Goal: Information Seeking & Learning: Learn about a topic

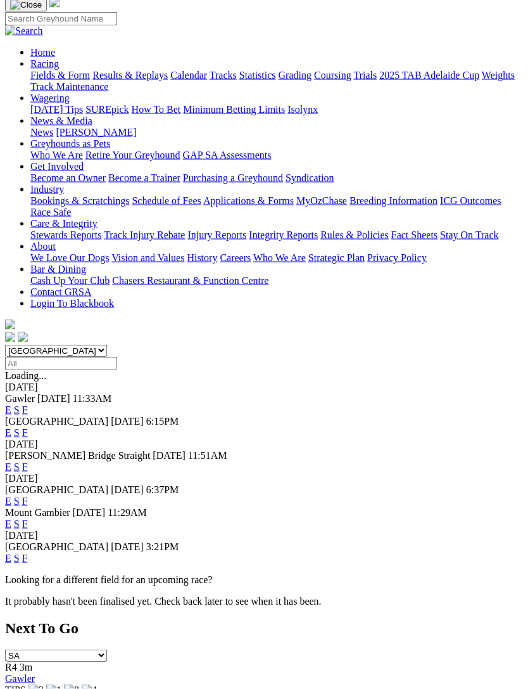
scroll to position [92, 0]
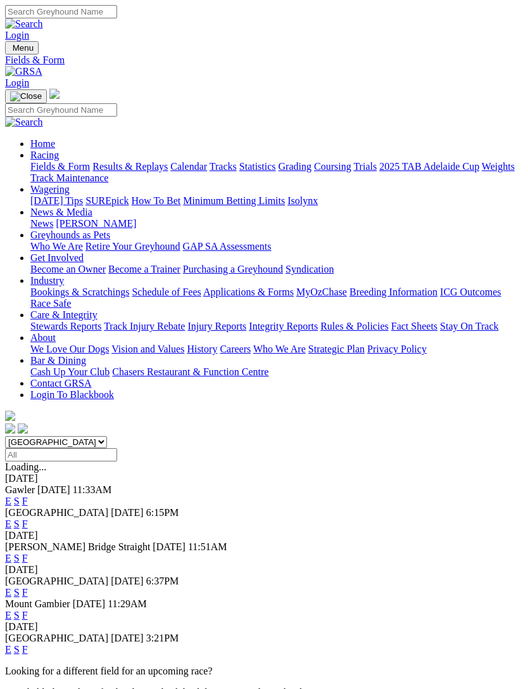
scroll to position [133, 0]
click at [28, 495] on link "F" at bounding box center [25, 500] width 6 height 11
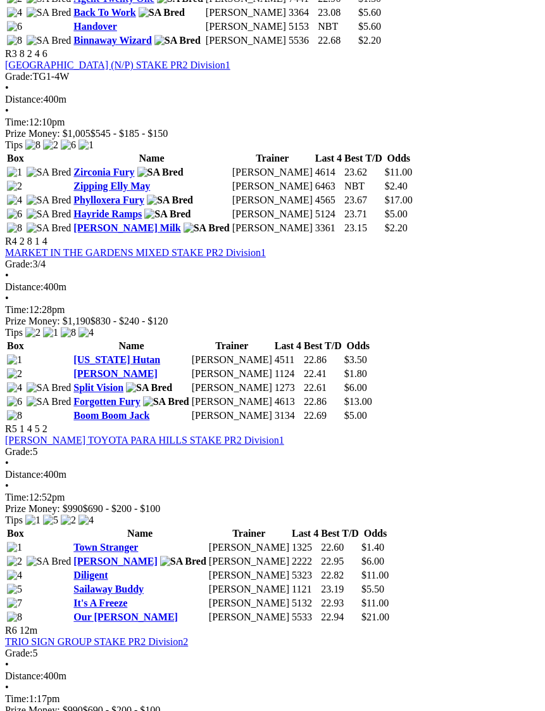
scroll to position [982, 0]
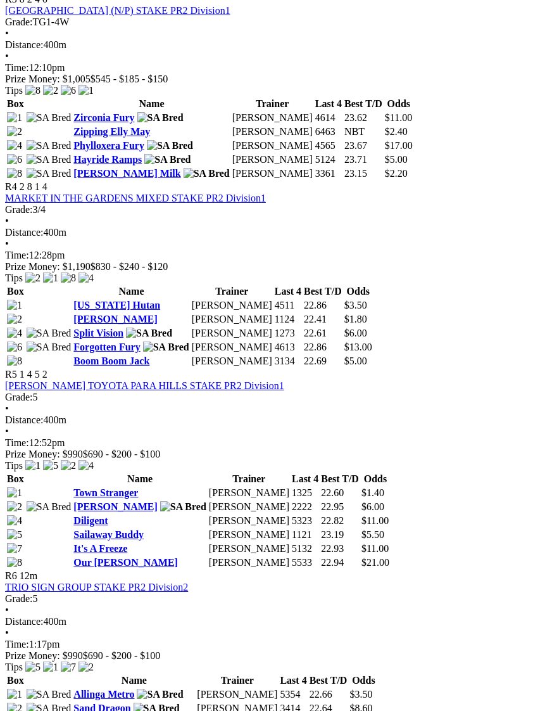
scroll to position [1031, 0]
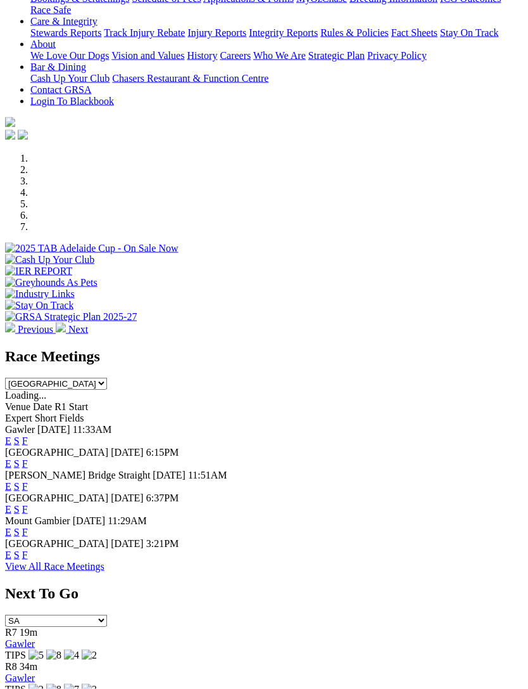
scroll to position [378, 0]
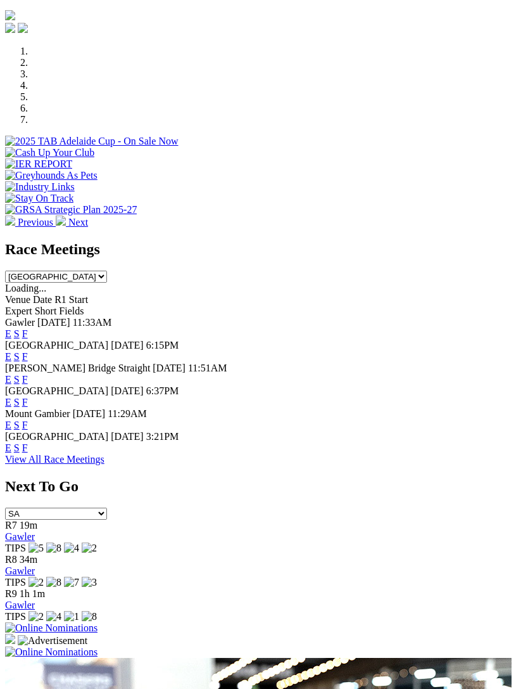
click at [105, 464] on link "View All Race Meetings" at bounding box center [54, 459] width 99 height 11
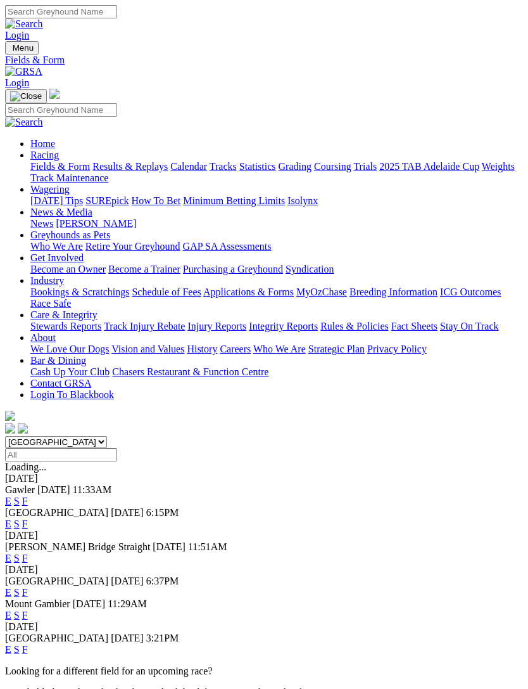
click at [10, 51] on img "Toggle navigation" at bounding box center [10, 51] width 0 height 0
click at [92, 172] on link "Results & Replays" at bounding box center [129, 166] width 75 height 11
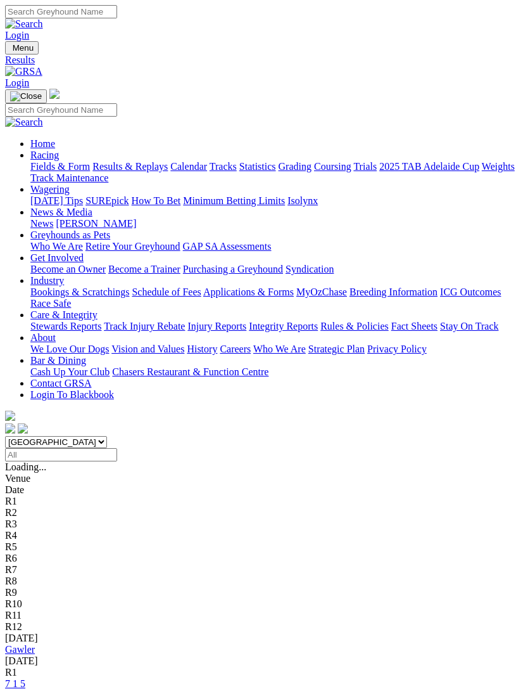
click at [34, 644] on link "Gawler" at bounding box center [20, 649] width 30 height 11
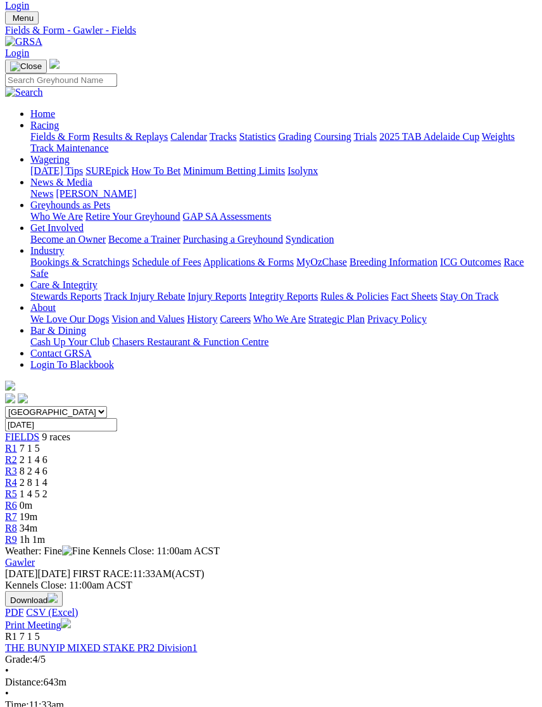
scroll to position [30, 0]
click at [48, 488] on span "1 4 5 2" at bounding box center [34, 493] width 28 height 11
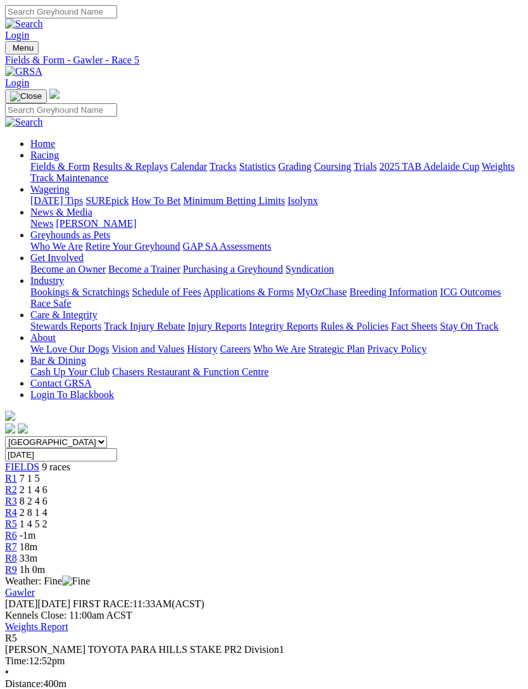
click at [17, 507] on span "R4" at bounding box center [11, 512] width 12 height 11
click at [48, 495] on span "8 2 4 6" at bounding box center [34, 500] width 28 height 11
click at [124, 484] on div "R2 2 1 4 6" at bounding box center [264, 489] width 518 height 11
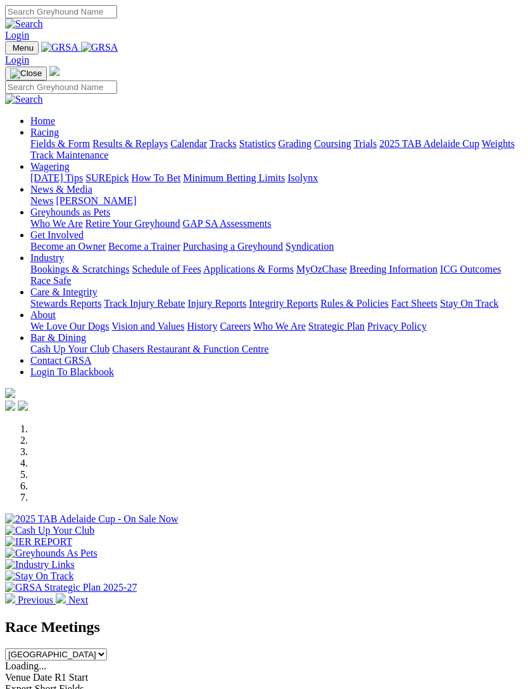
scroll to position [364, 0]
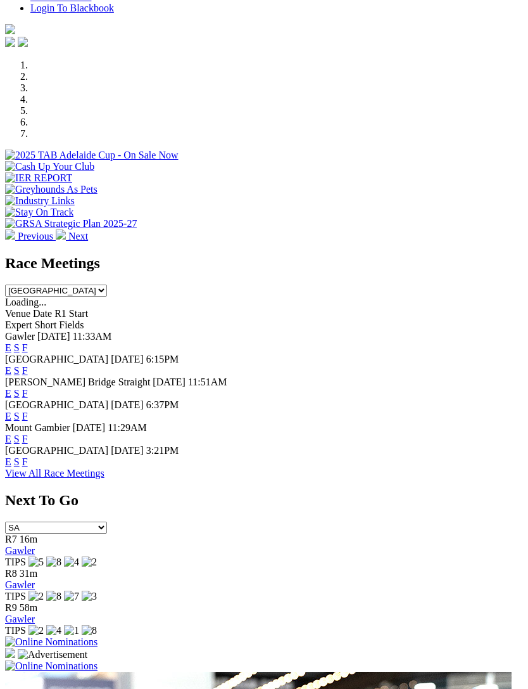
click at [105, 478] on link "View All Race Meetings" at bounding box center [54, 472] width 99 height 11
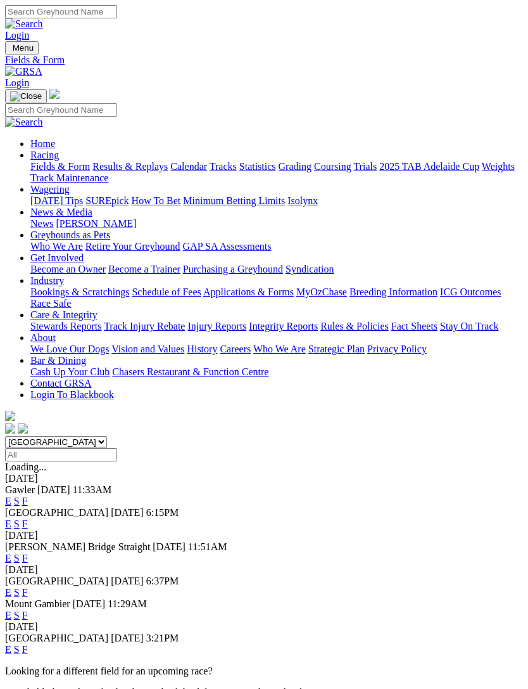
click at [244, 541] on div "[PERSON_NAME] Bridge Straight [DATE] 11:51AM E S F" at bounding box center [264, 552] width 518 height 23
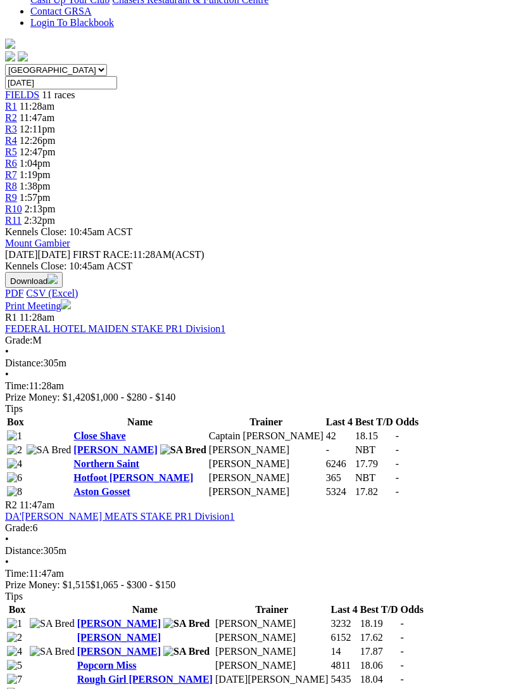
scroll to position [412, 0]
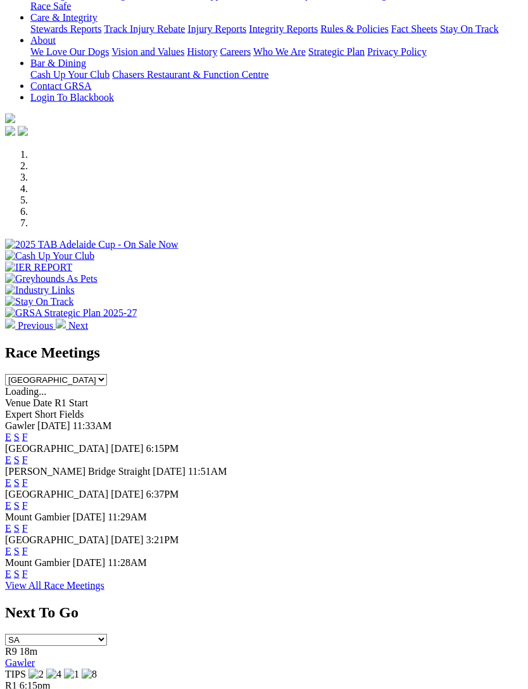
scroll to position [275, 0]
click at [28, 554] on link "F" at bounding box center [25, 550] width 6 height 11
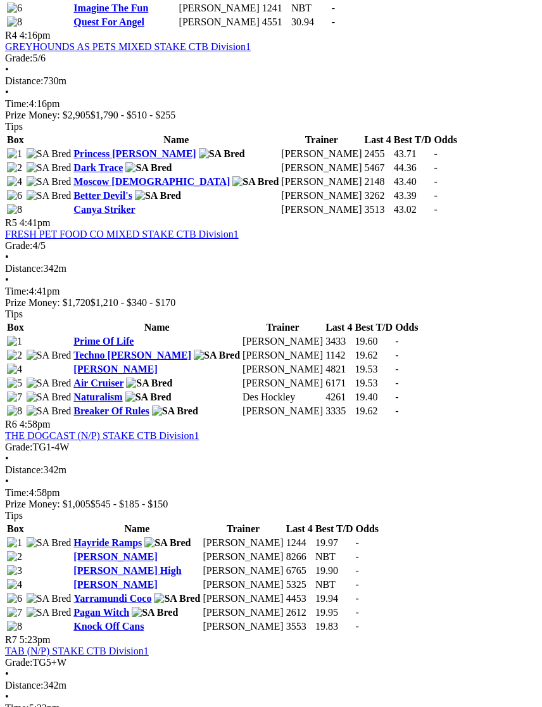
scroll to position [1235, 0]
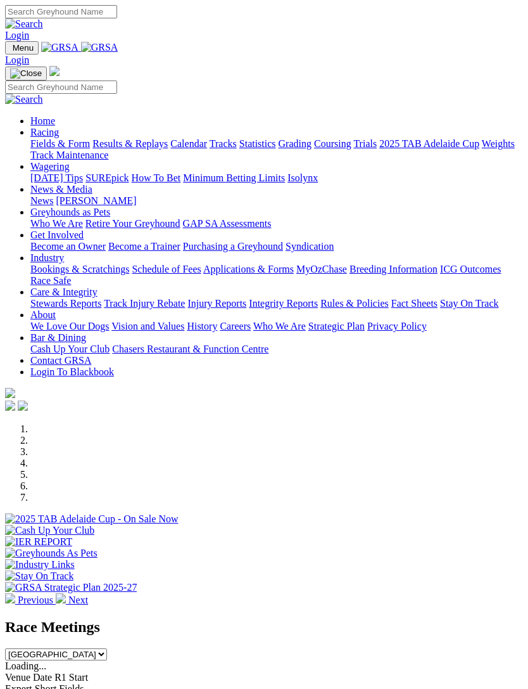
scroll to position [315, 0]
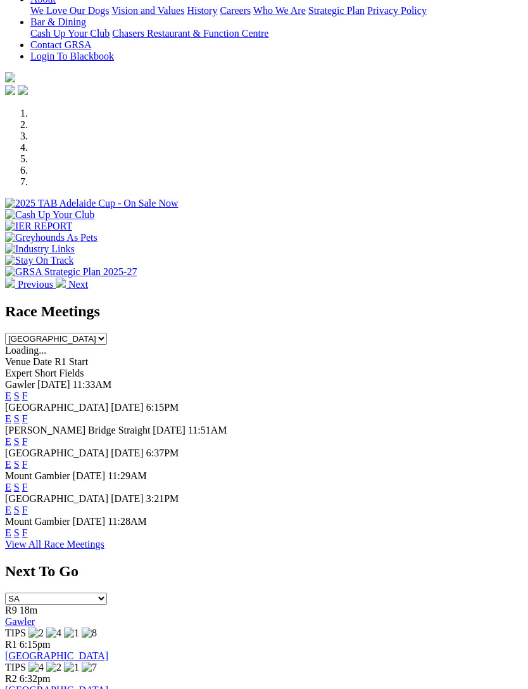
click at [28, 515] on link "F" at bounding box center [25, 509] width 6 height 11
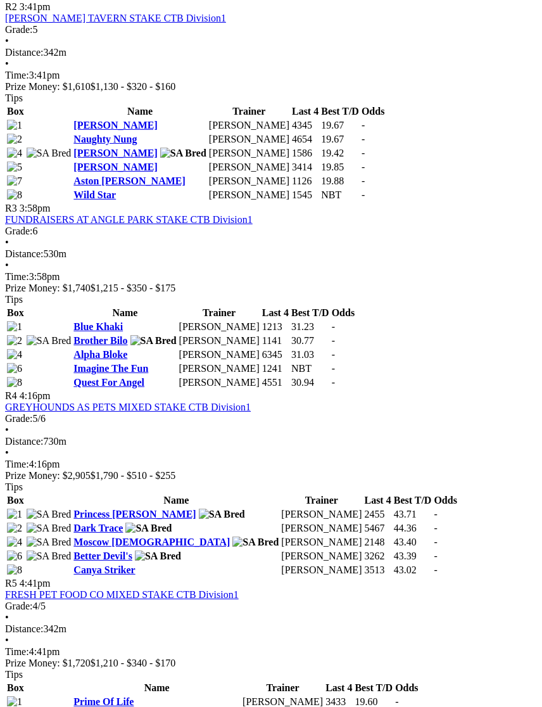
scroll to position [867, 0]
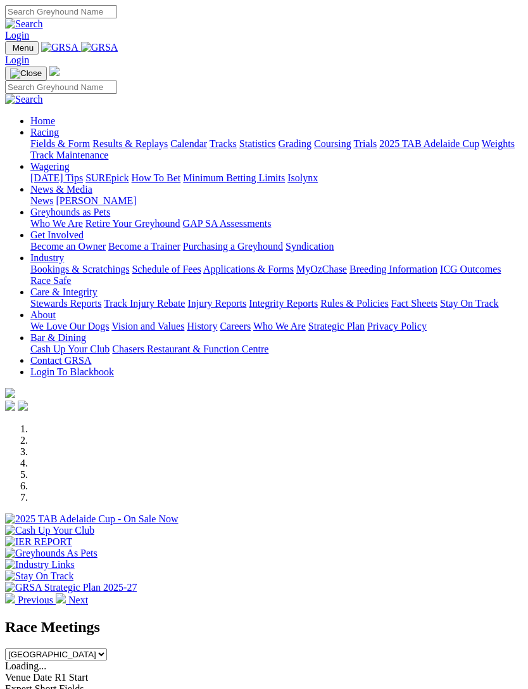
scroll to position [315, 0]
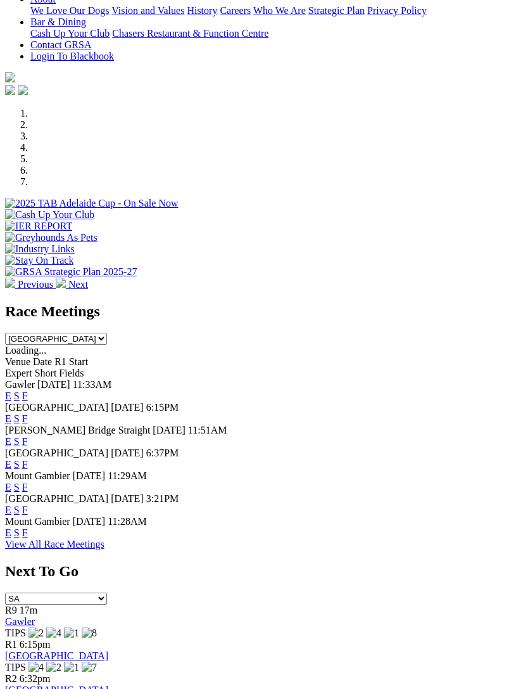
click at [28, 538] on link "F" at bounding box center [25, 532] width 6 height 11
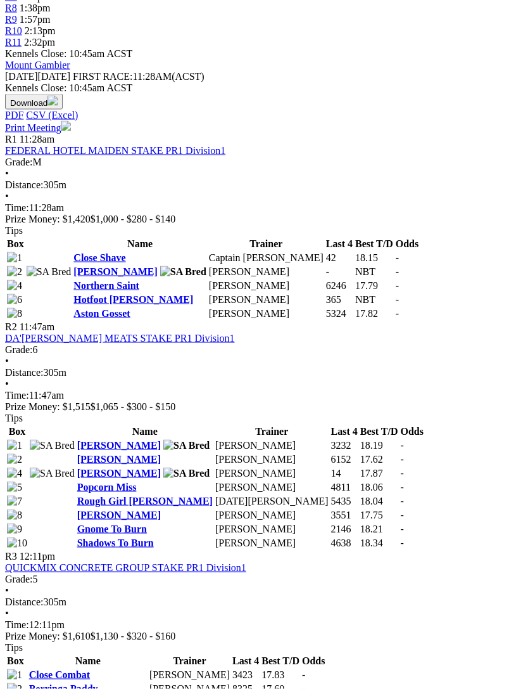
scroll to position [553, 0]
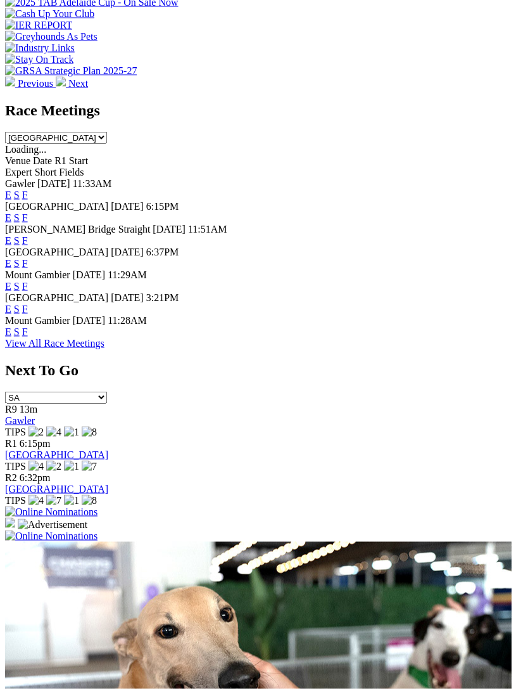
scroll to position [517, 0]
click at [28, 257] on link "F" at bounding box center [25, 262] width 6 height 11
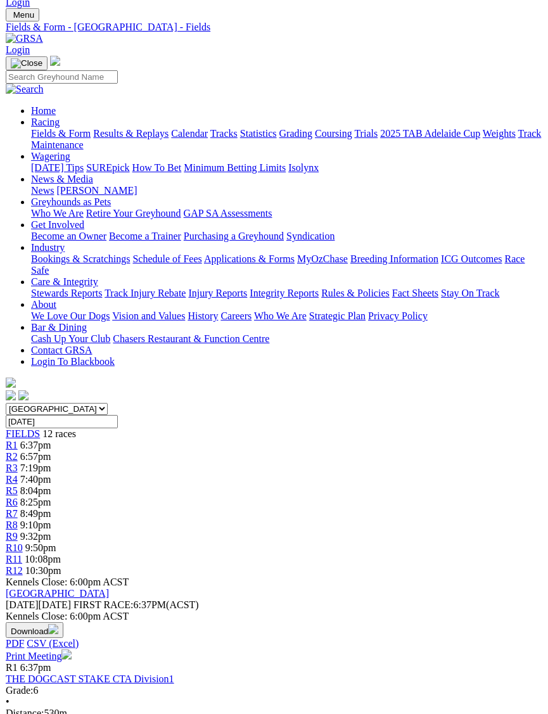
scroll to position [19, 0]
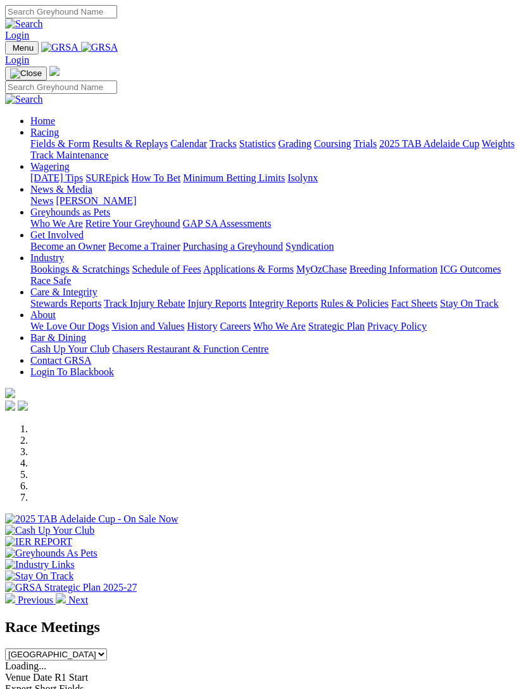
scroll to position [557, 0]
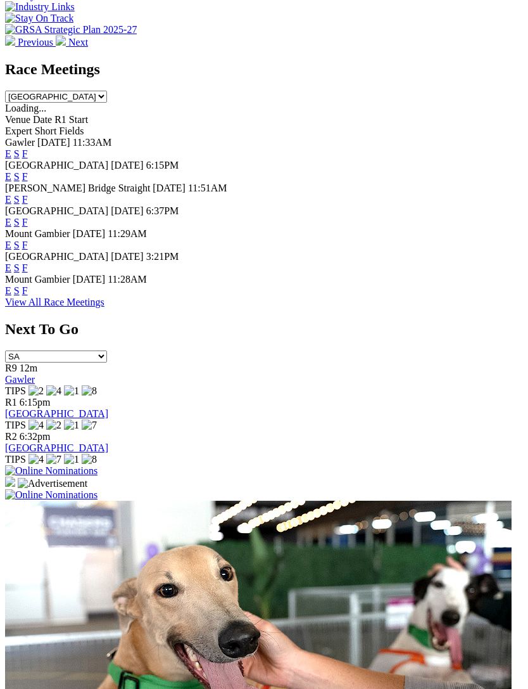
click at [28, 296] on link "F" at bounding box center [25, 290] width 6 height 11
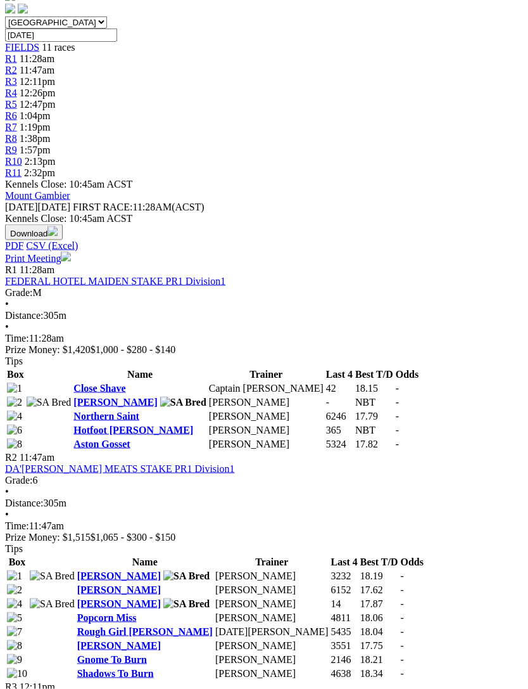
scroll to position [424, 0]
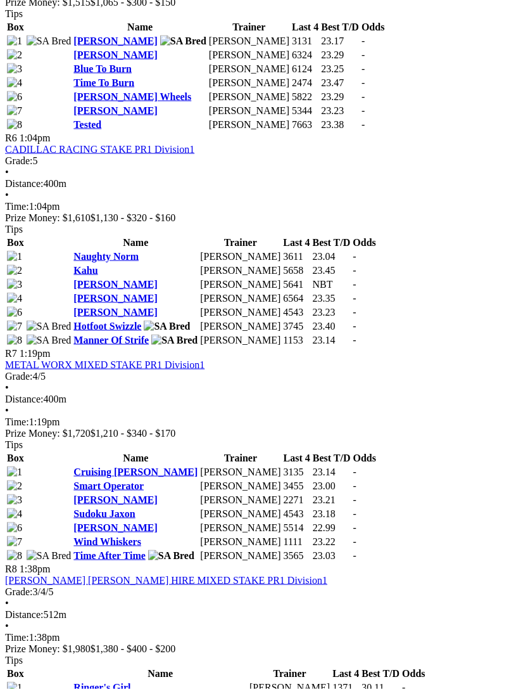
scroll to position [1606, 0]
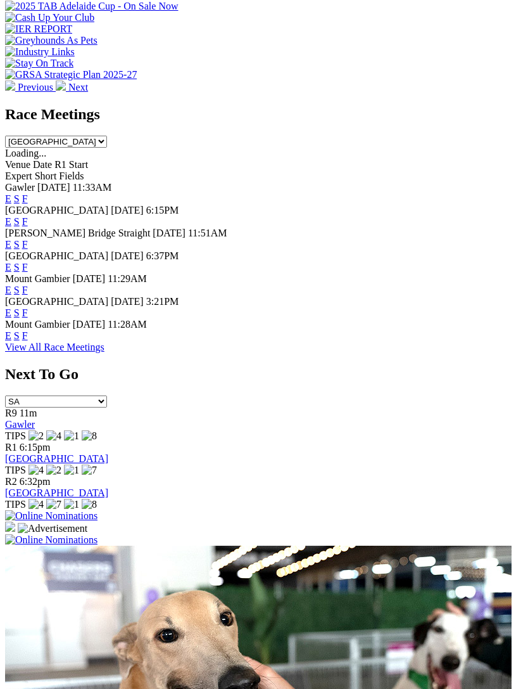
scroll to position [510, 0]
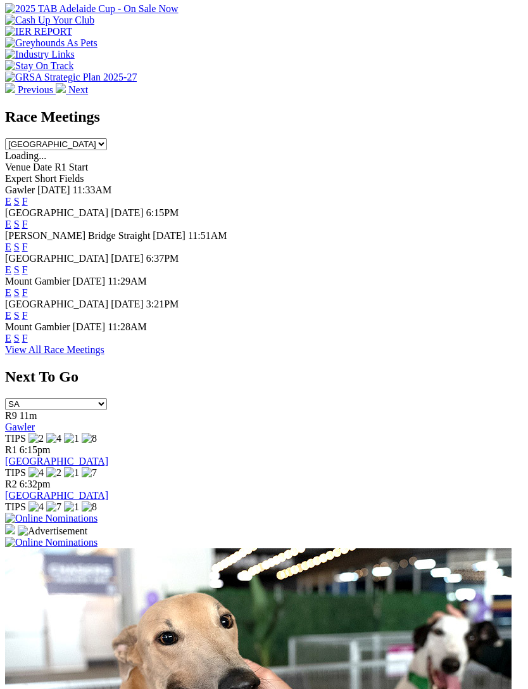
click at [28, 241] on link "F" at bounding box center [25, 246] width 6 height 11
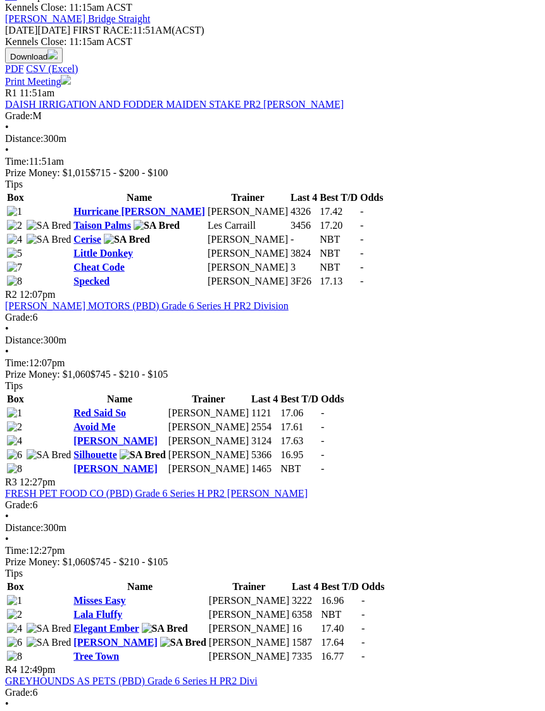
scroll to position [537, 0]
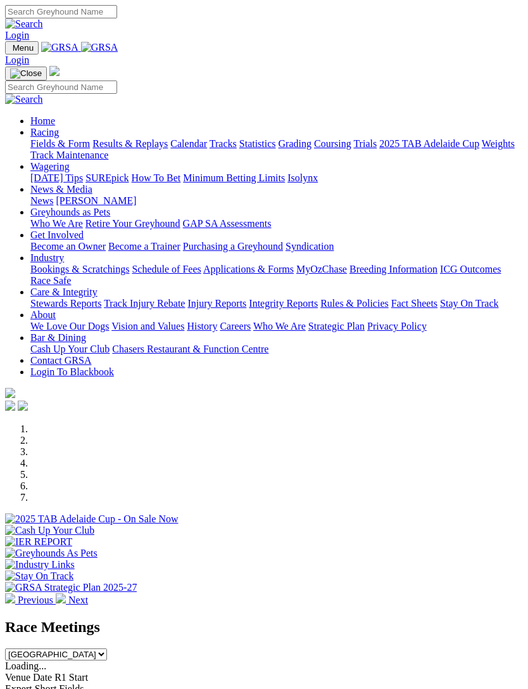
scroll to position [510, 0]
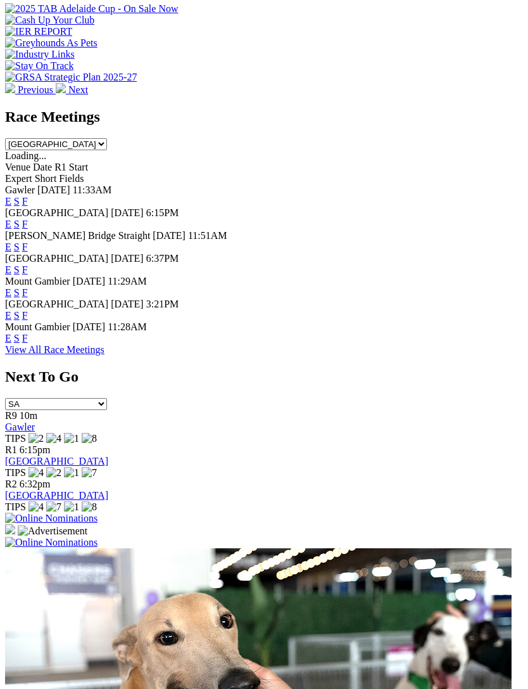
click at [28, 343] on link "F" at bounding box center [25, 338] width 6 height 11
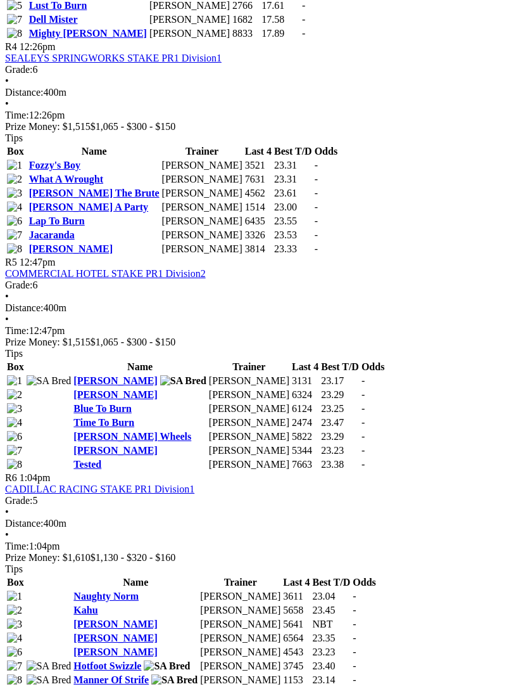
scroll to position [1260, 0]
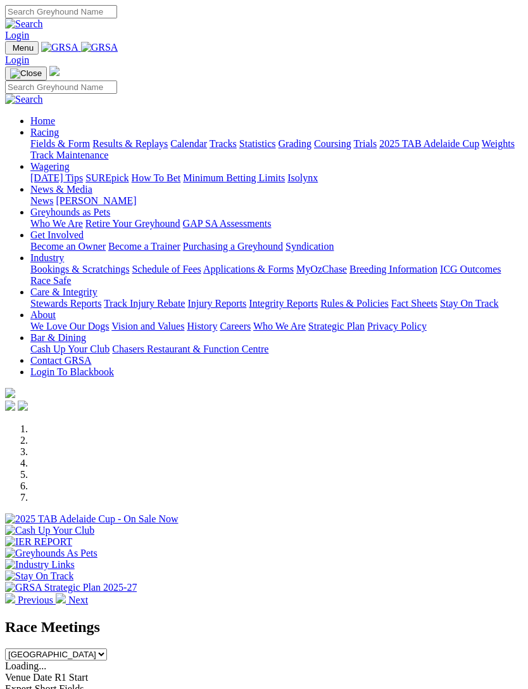
scroll to position [510, 0]
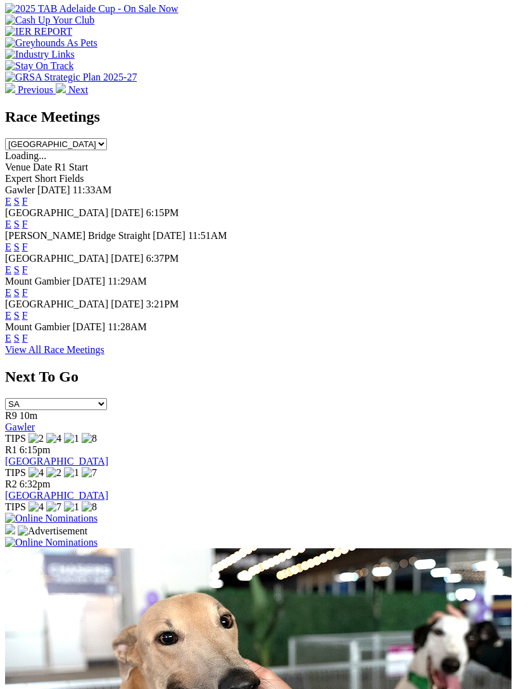
click at [28, 310] on link "F" at bounding box center [25, 315] width 6 height 11
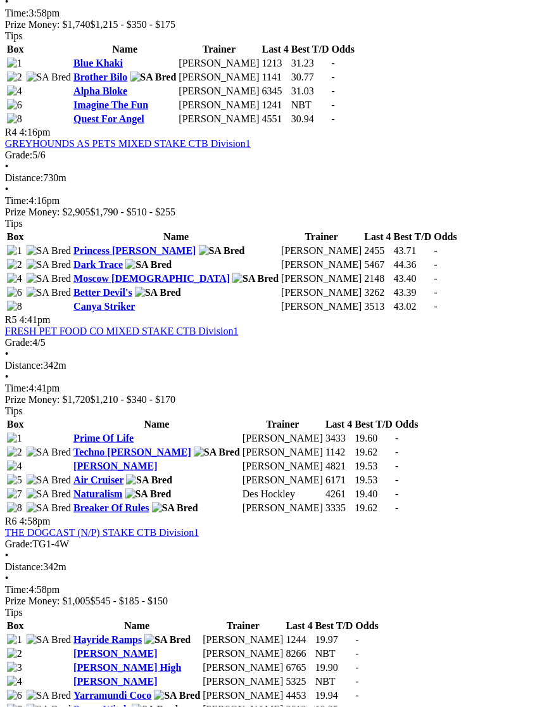
scroll to position [1090, 6]
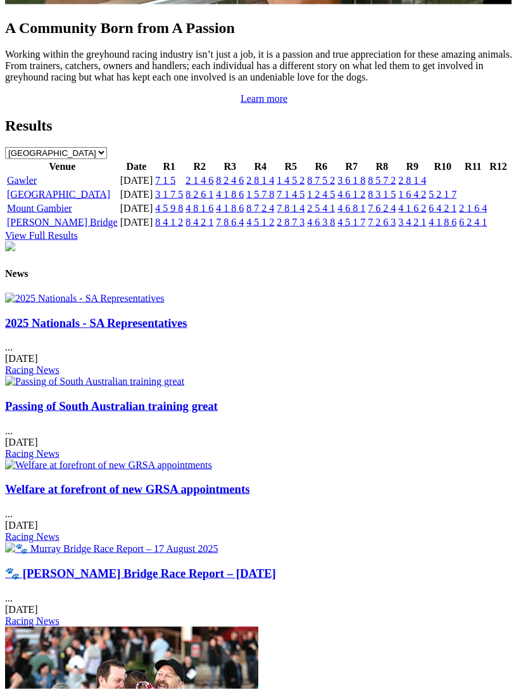
scroll to position [1401, 0]
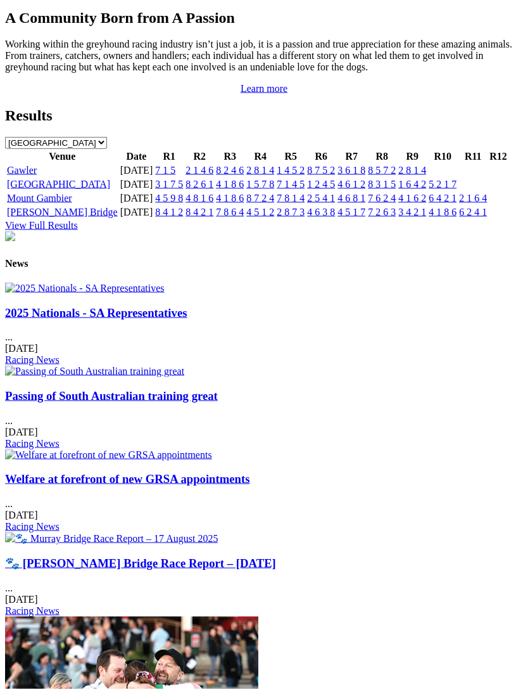
click at [21, 175] on link "Gawler" at bounding box center [22, 170] width 30 height 11
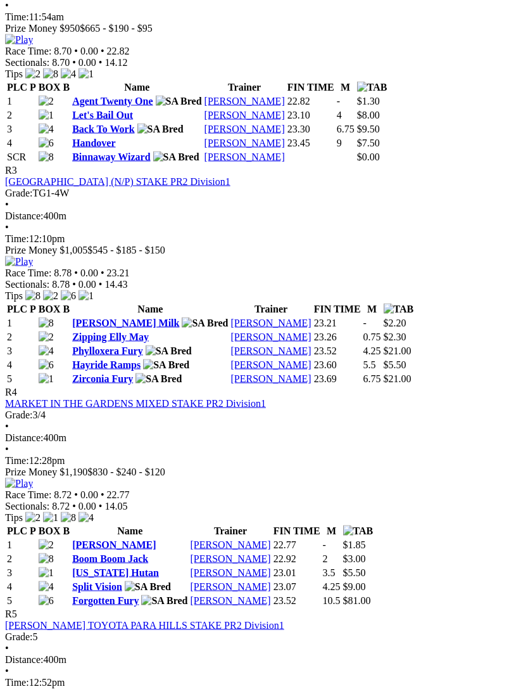
scroll to position [848, 0]
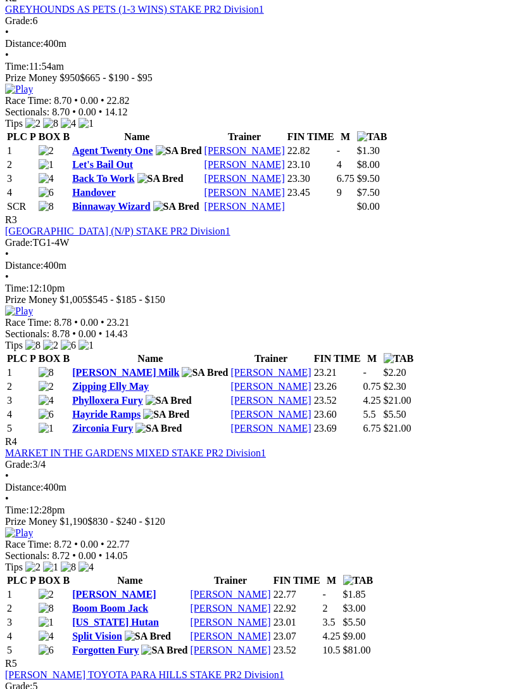
click at [100, 588] on link "[PERSON_NAME]" at bounding box center [114, 593] width 84 height 11
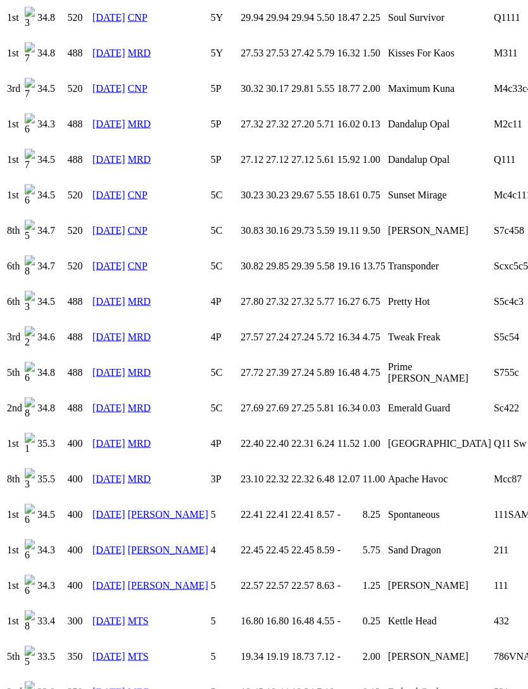
scroll to position [1228, 0]
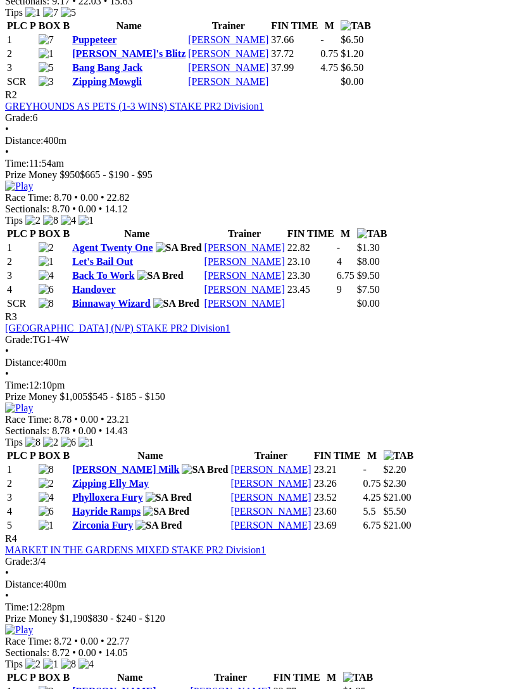
scroll to position [749, 0]
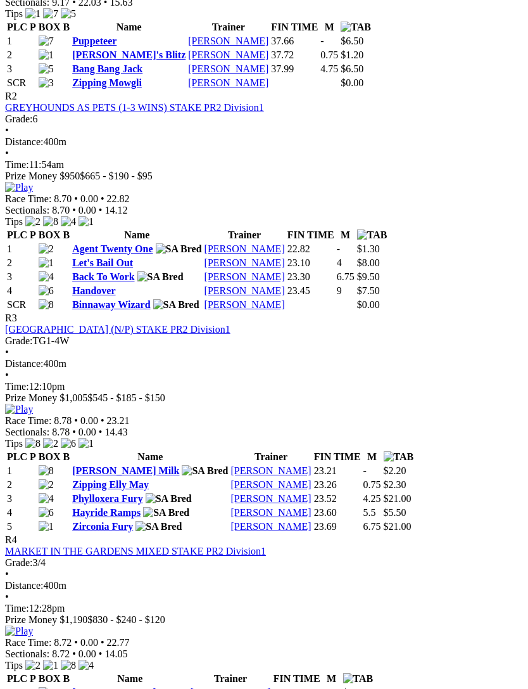
click at [99, 465] on link "[PERSON_NAME] Milk" at bounding box center [125, 470] width 107 height 11
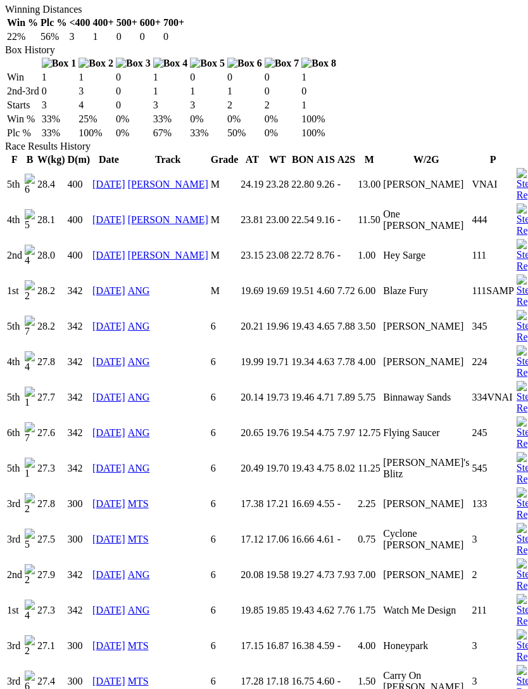
scroll to position [849, 0]
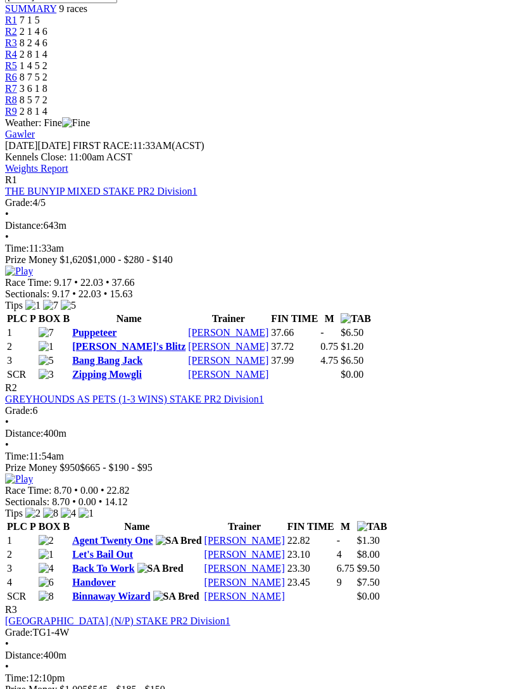
scroll to position [456, 0]
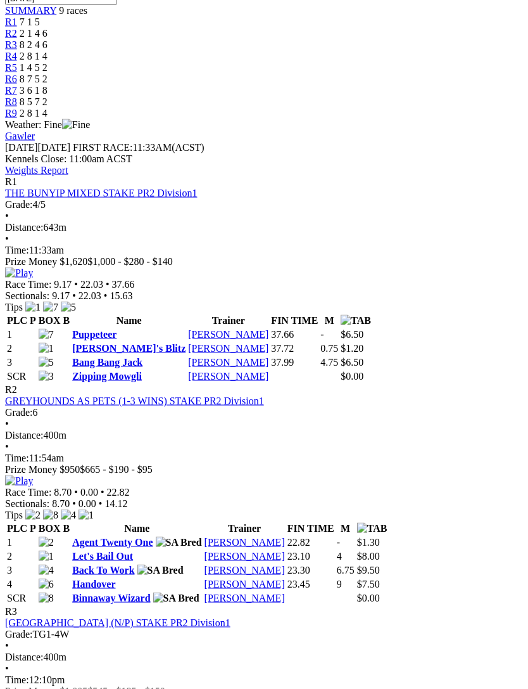
click at [109, 537] on link "Agent Twenty One" at bounding box center [112, 542] width 80 height 11
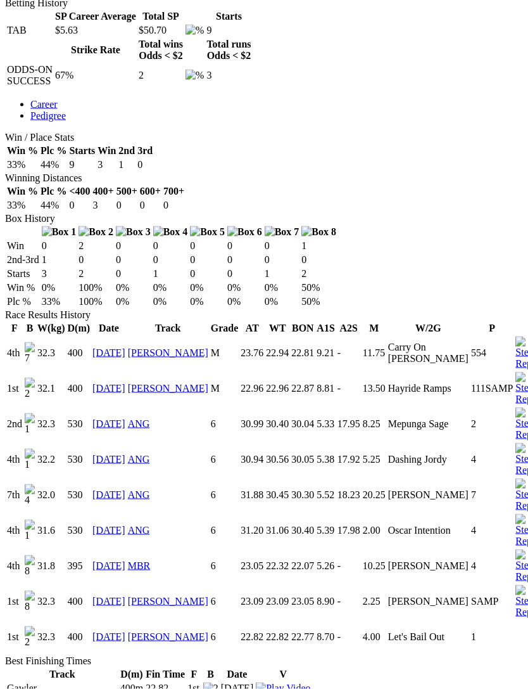
scroll to position [640, 0]
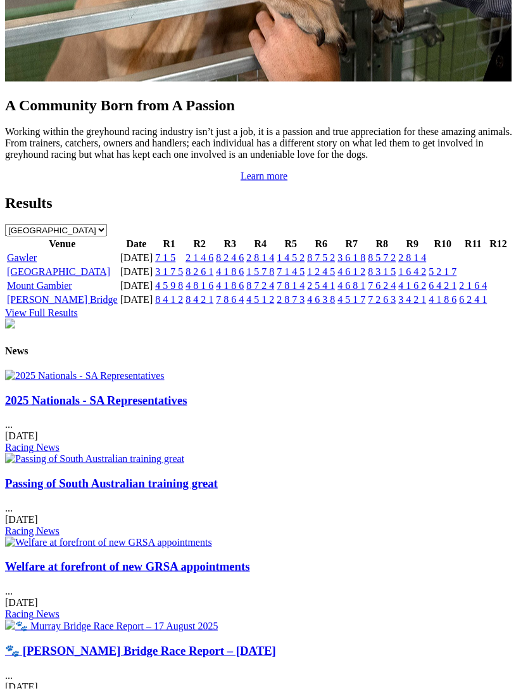
scroll to position [1315, 0]
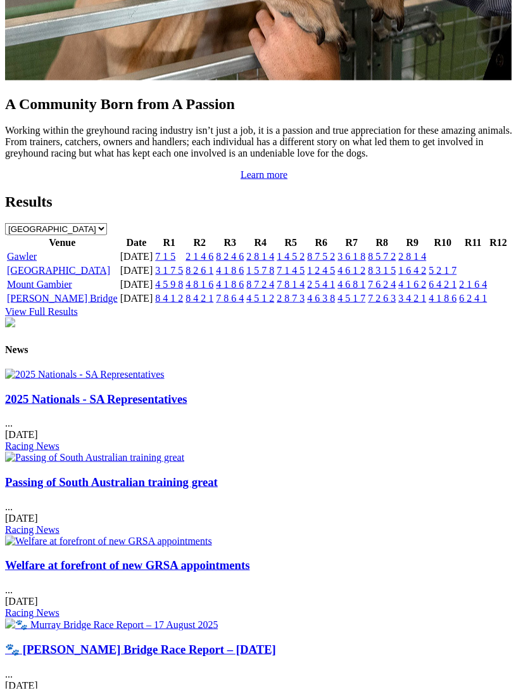
click at [16, 262] on link "Gawler" at bounding box center [22, 256] width 30 height 11
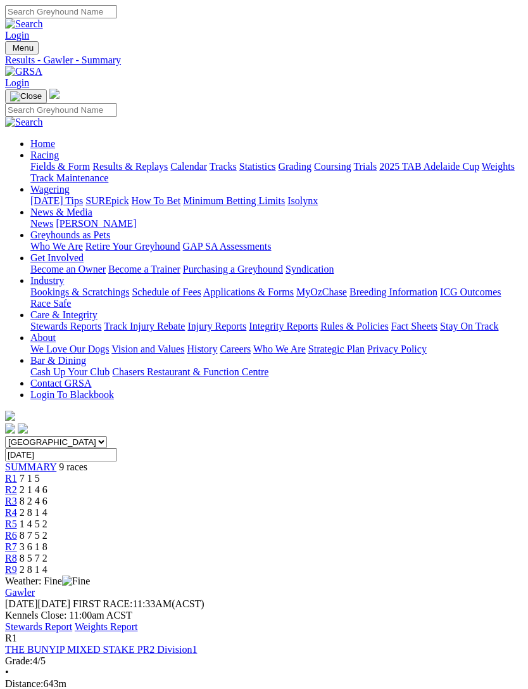
click at [72, 621] on link "Stewards Report" at bounding box center [38, 626] width 67 height 11
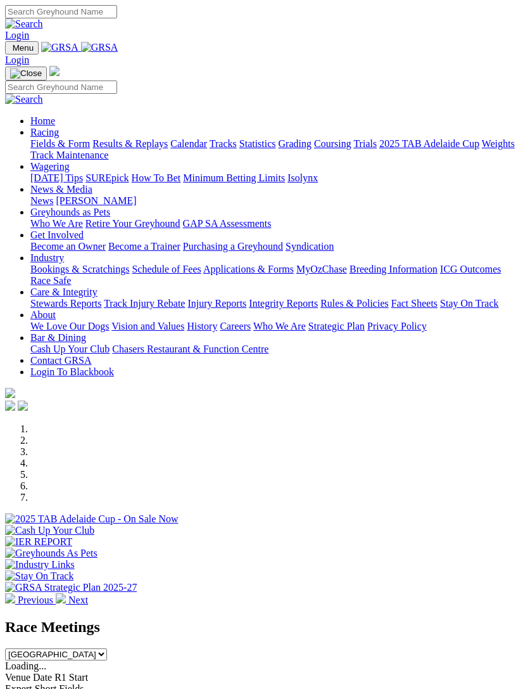
scroll to position [507, 0]
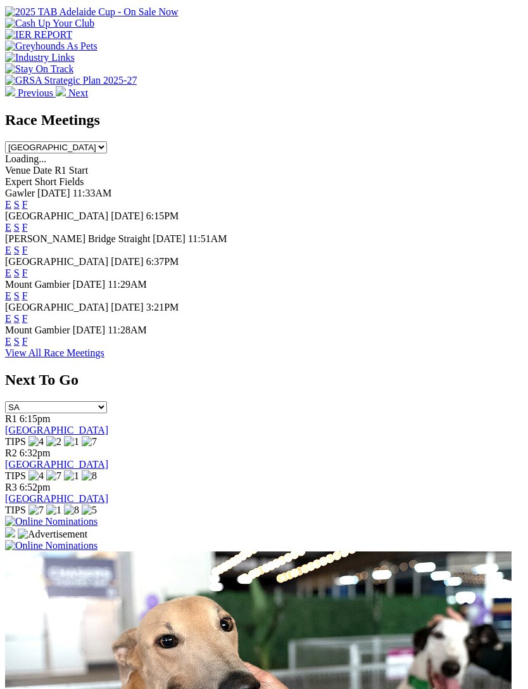
click at [28, 222] on link "F" at bounding box center [25, 227] width 6 height 11
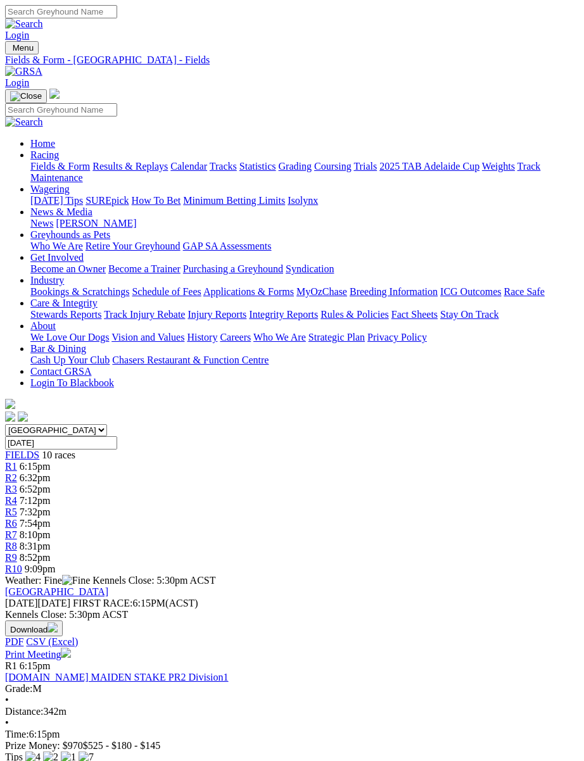
scroll to position [3, 0]
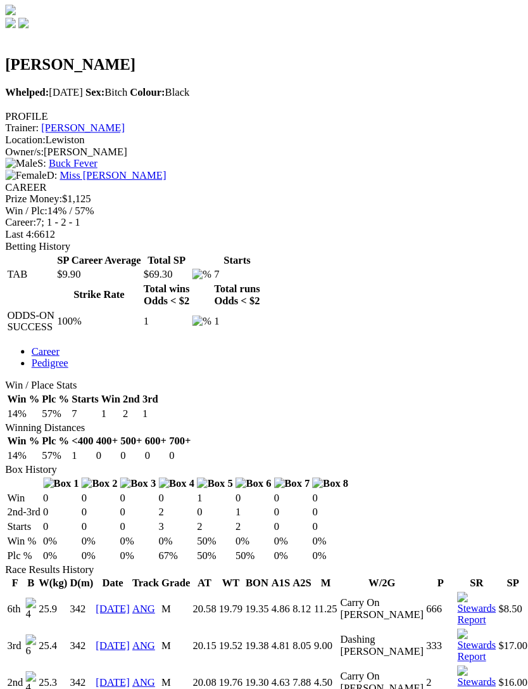
scroll to position [417, 0]
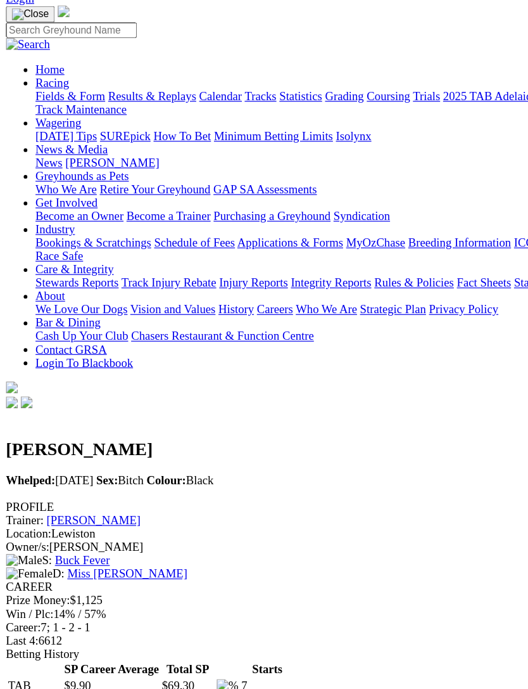
scroll to position [0, 0]
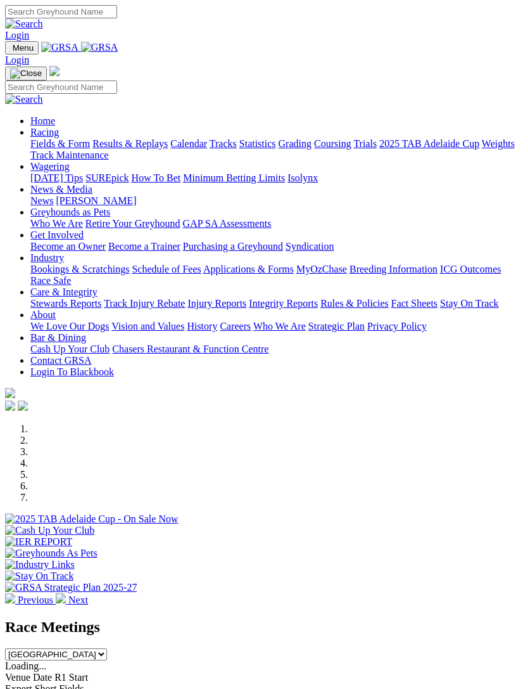
scroll to position [507, 0]
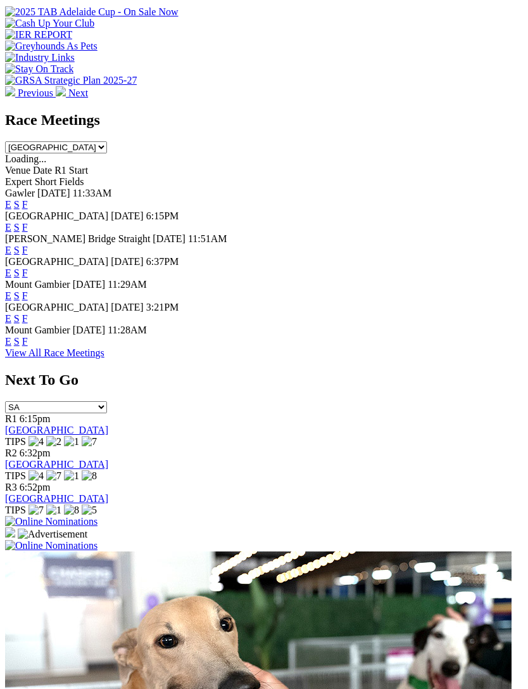
click at [28, 313] on link "F" at bounding box center [25, 318] width 6 height 11
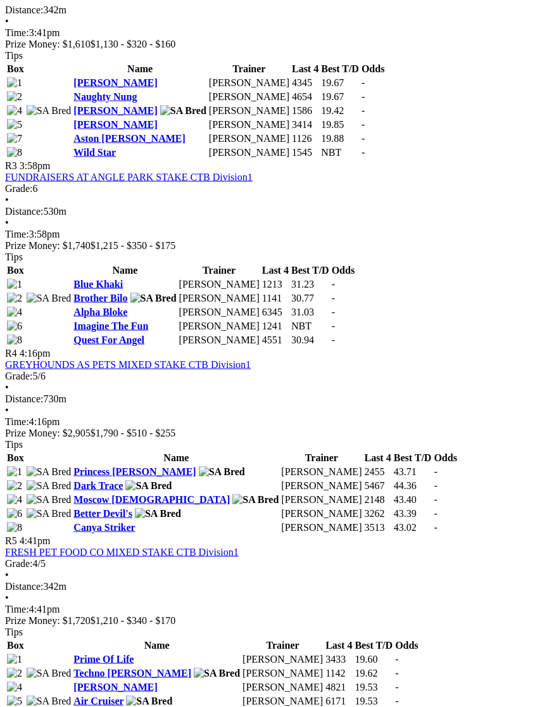
scroll to position [903, 0]
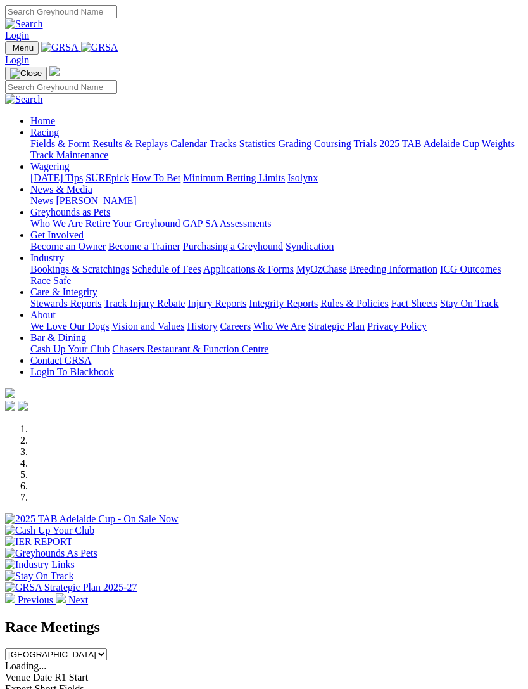
scroll to position [507, 0]
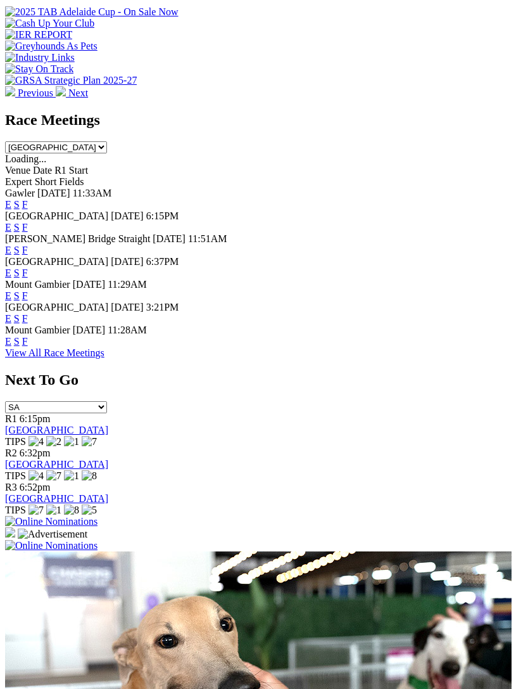
click at [28, 318] on link "F" at bounding box center [25, 318] width 6 height 11
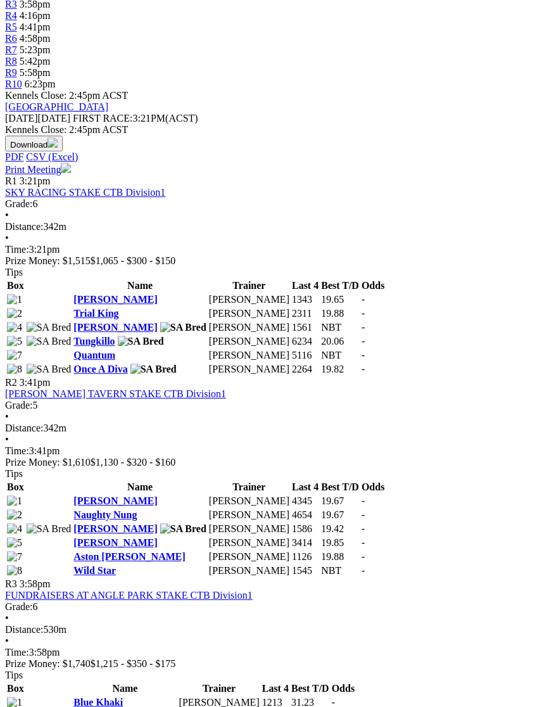
scroll to position [496, 0]
click at [5, 579] on div "R3 3:58pm FUNDRAISERS AT ANGLE PARK STAKE CTB Division1 Grade: 6 • Distance: 53…" at bounding box center [271, 672] width 532 height 187
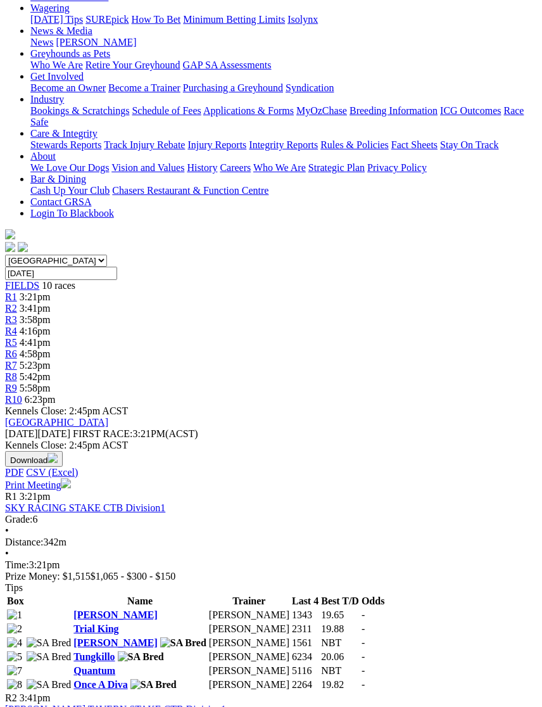
scroll to position [186, 0]
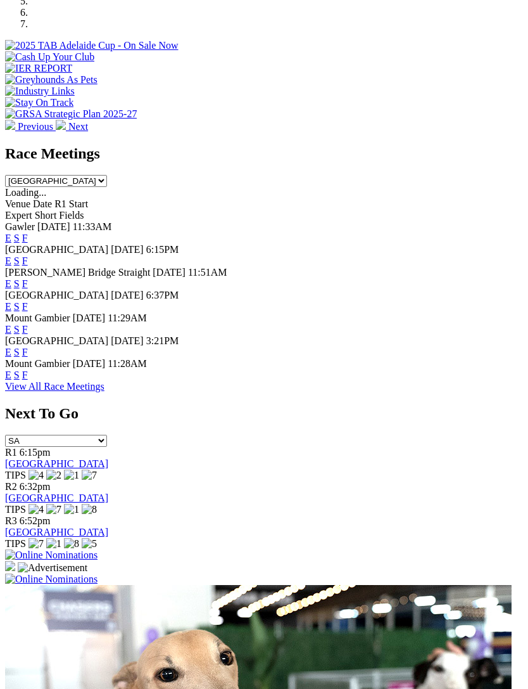
scroll to position [469, 0]
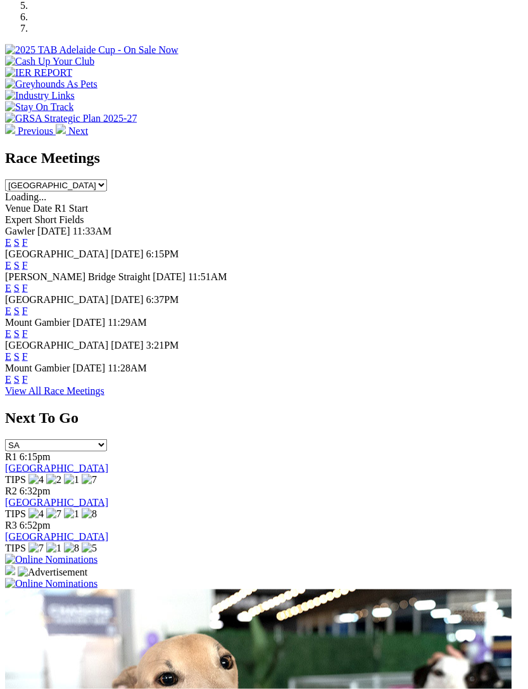
click at [477, 283] on div "E S F" at bounding box center [264, 288] width 518 height 11
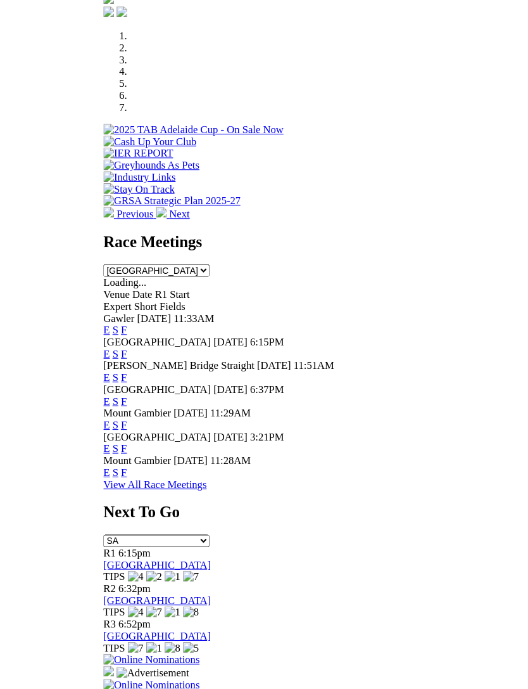
scroll to position [469, 0]
